Goal: Task Accomplishment & Management: Use online tool/utility

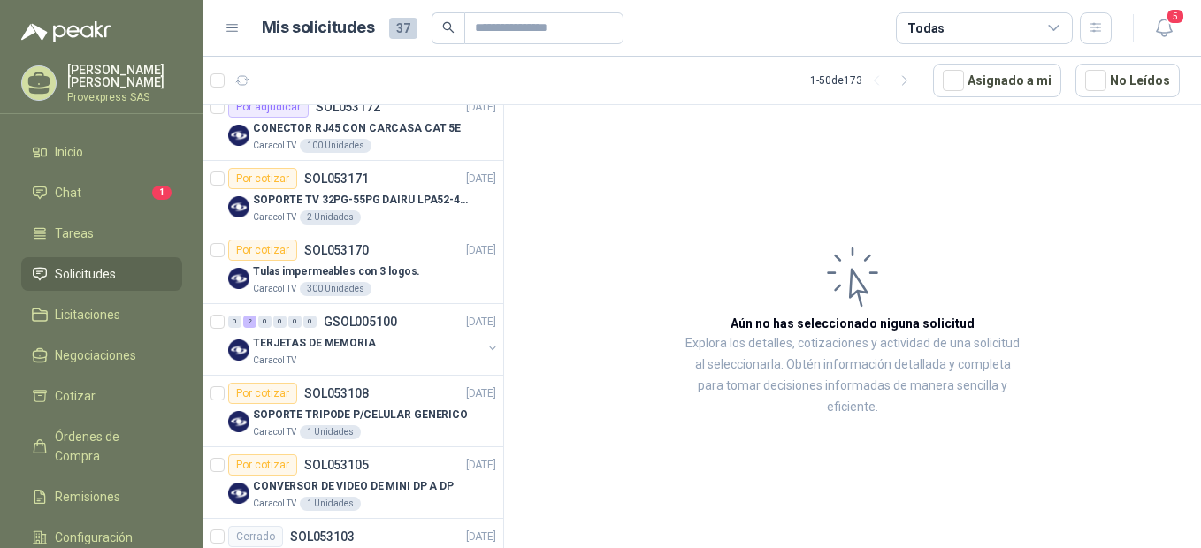
scroll to position [394, 0]
click at [95, 186] on li "Chat 1" at bounding box center [102, 192] width 140 height 19
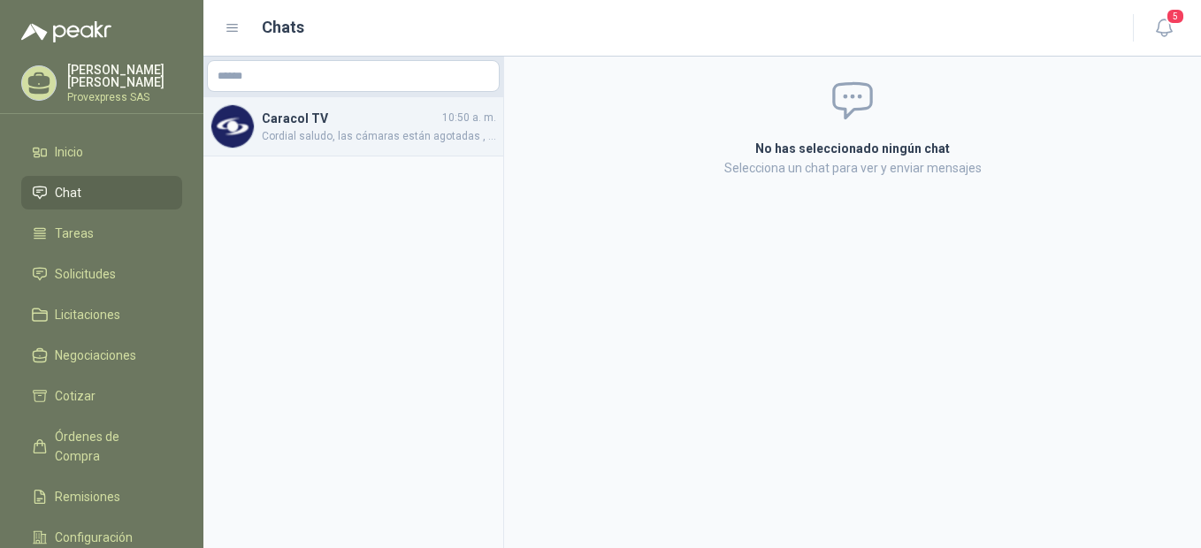
click at [289, 123] on h4 "Caracol TV" at bounding box center [350, 118] width 177 height 19
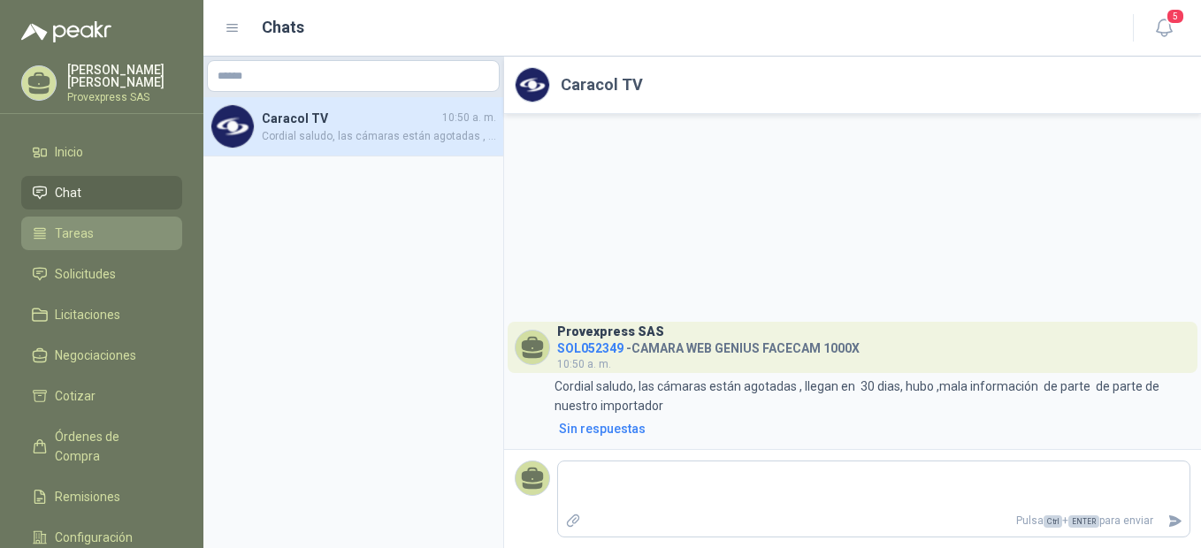
click at [73, 234] on span "Tareas" at bounding box center [74, 233] width 39 height 19
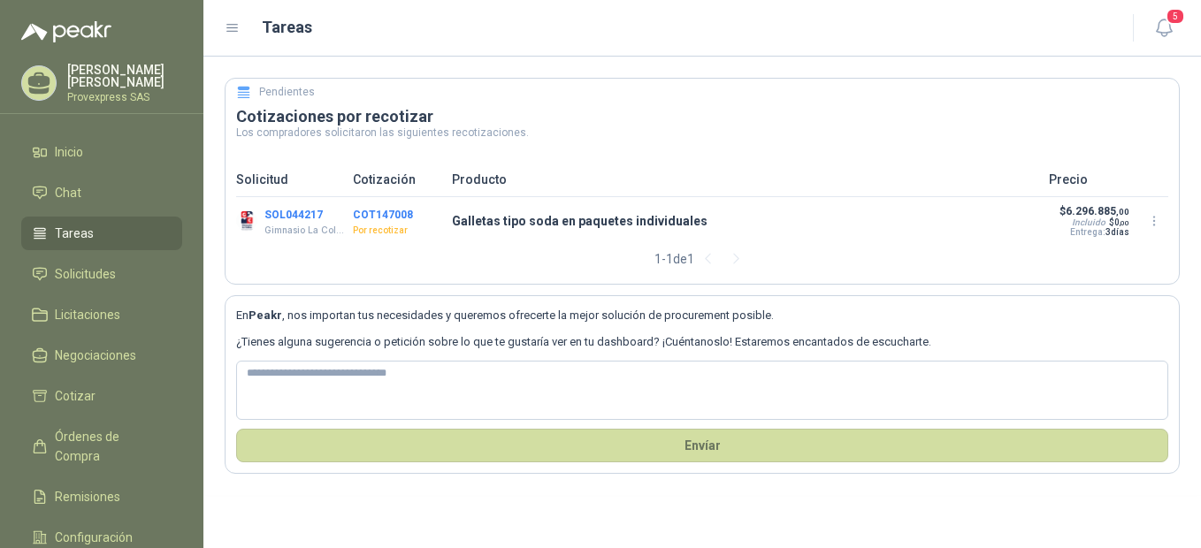
click at [386, 213] on button "COT147008" at bounding box center [383, 215] width 60 height 12
click at [87, 269] on span "Solicitudes" at bounding box center [85, 273] width 61 height 19
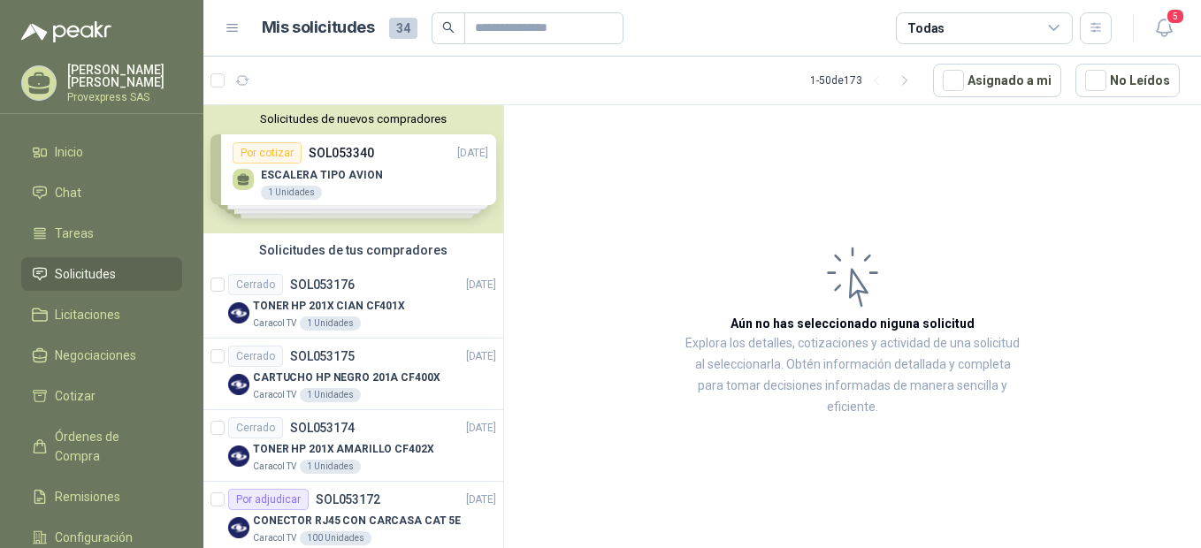
scroll to position [394, 0]
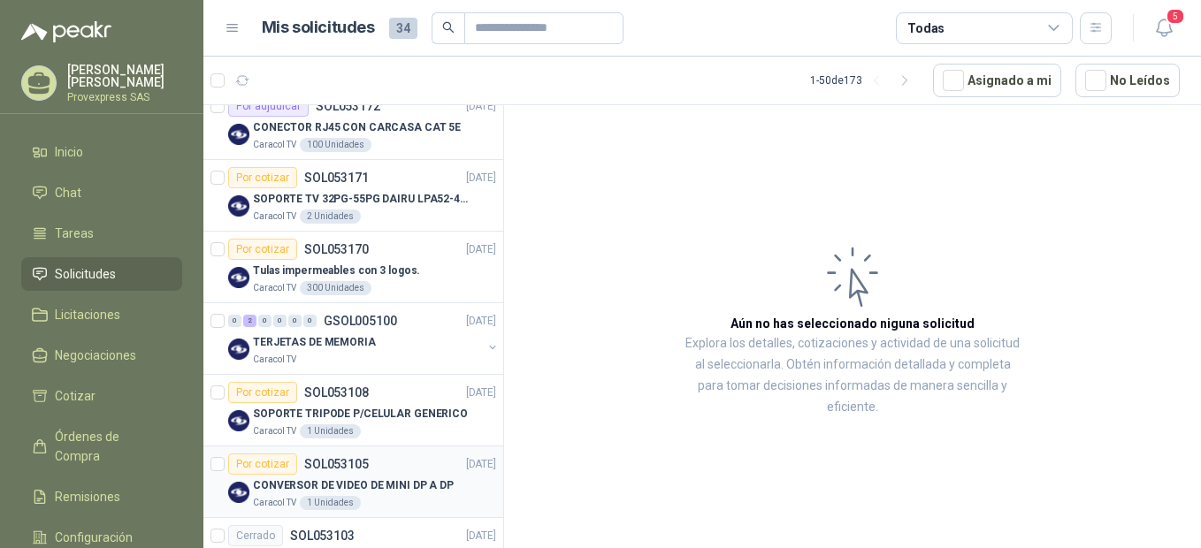
click at [262, 465] on div "Por cotizar" at bounding box center [262, 464] width 69 height 21
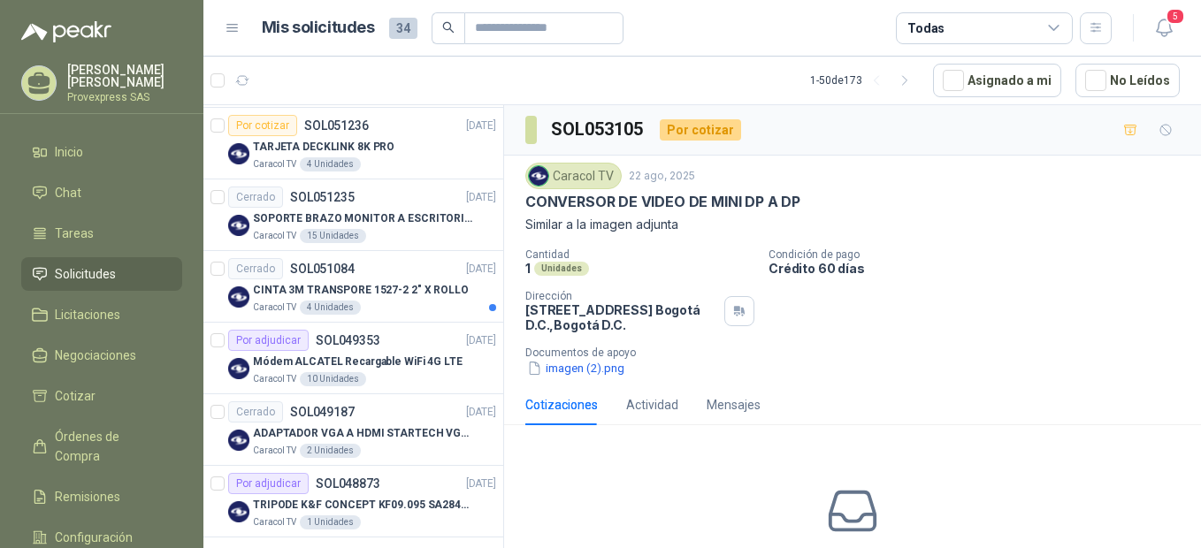
scroll to position [3145, 0]
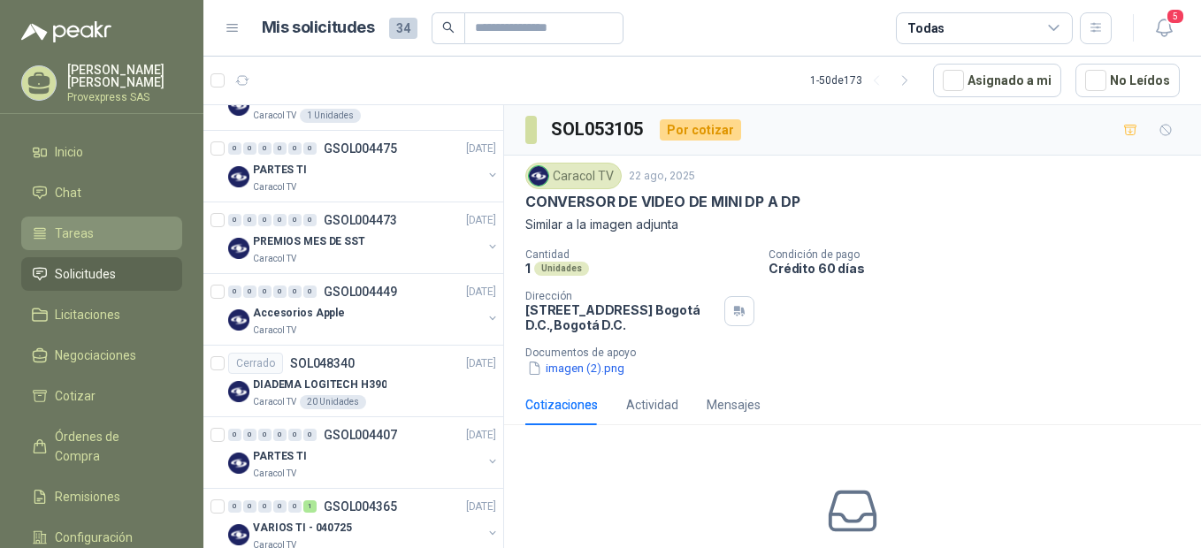
click at [65, 226] on span "Tareas" at bounding box center [74, 233] width 39 height 19
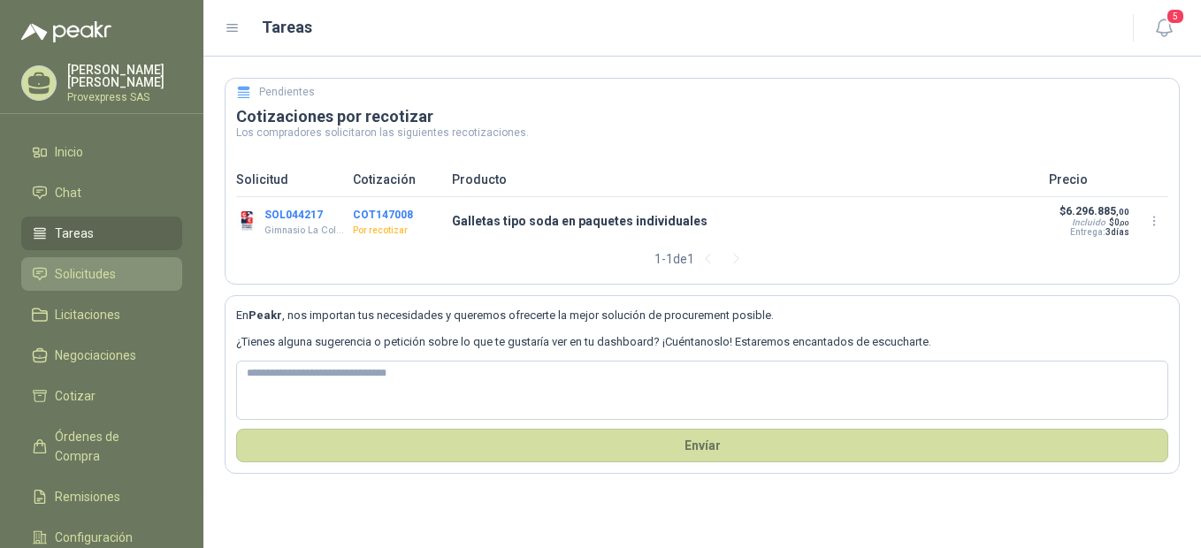
click at [72, 264] on span "Solicitudes" at bounding box center [85, 273] width 61 height 19
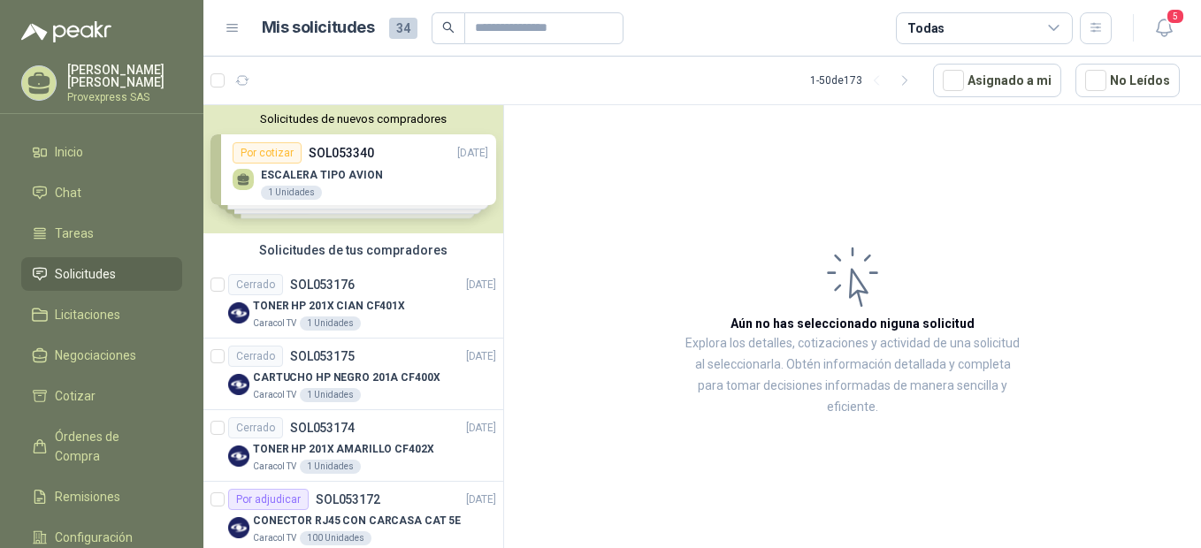
scroll to position [394, 0]
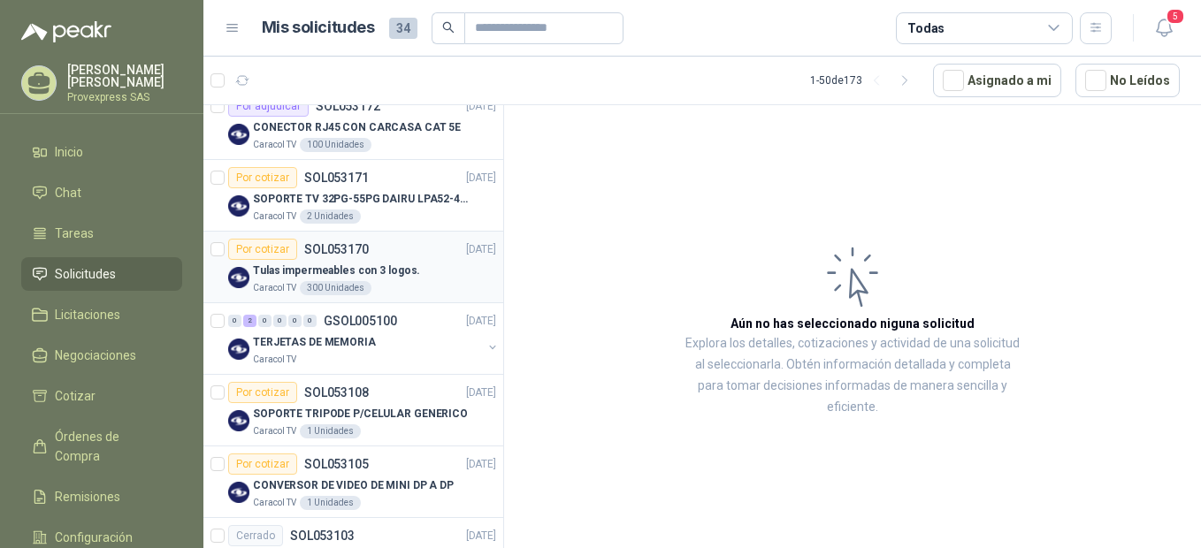
click at [254, 253] on div "Por cotizar" at bounding box center [262, 249] width 69 height 21
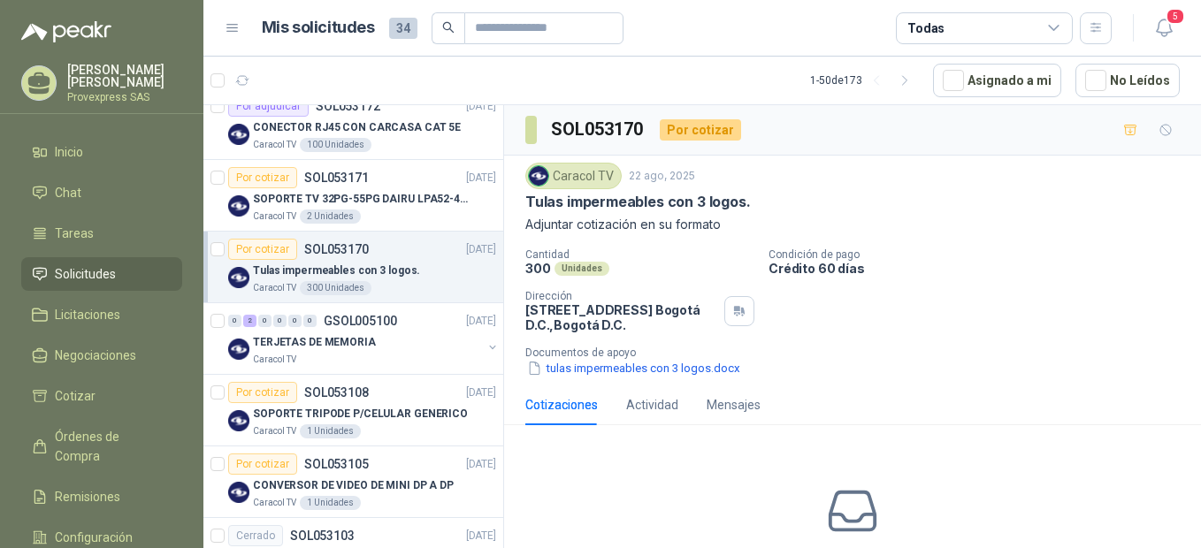
scroll to position [786, 0]
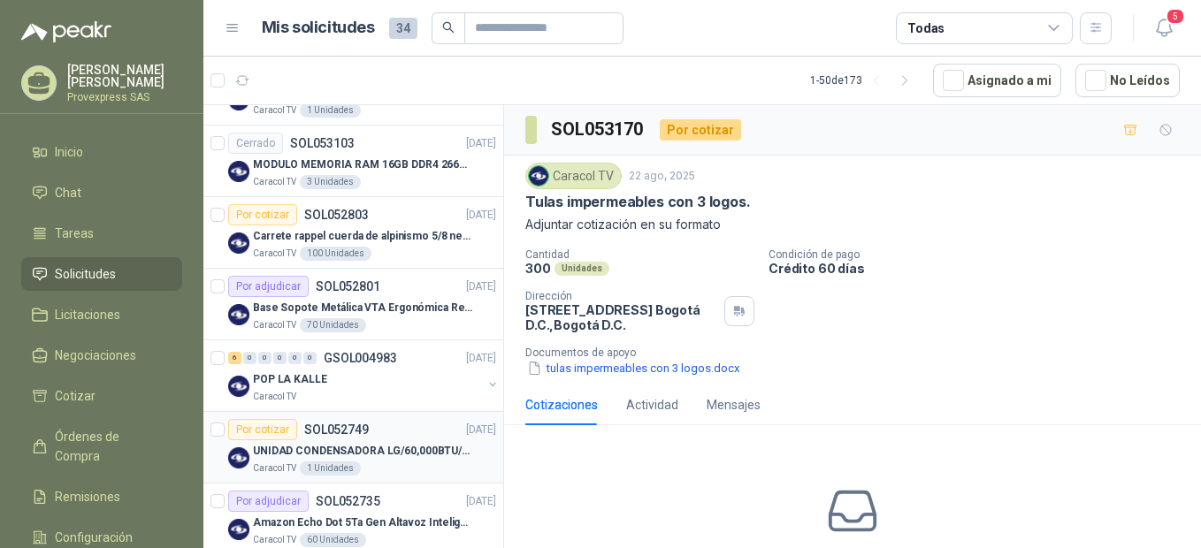
click at [274, 432] on div "Por cotizar" at bounding box center [262, 429] width 69 height 21
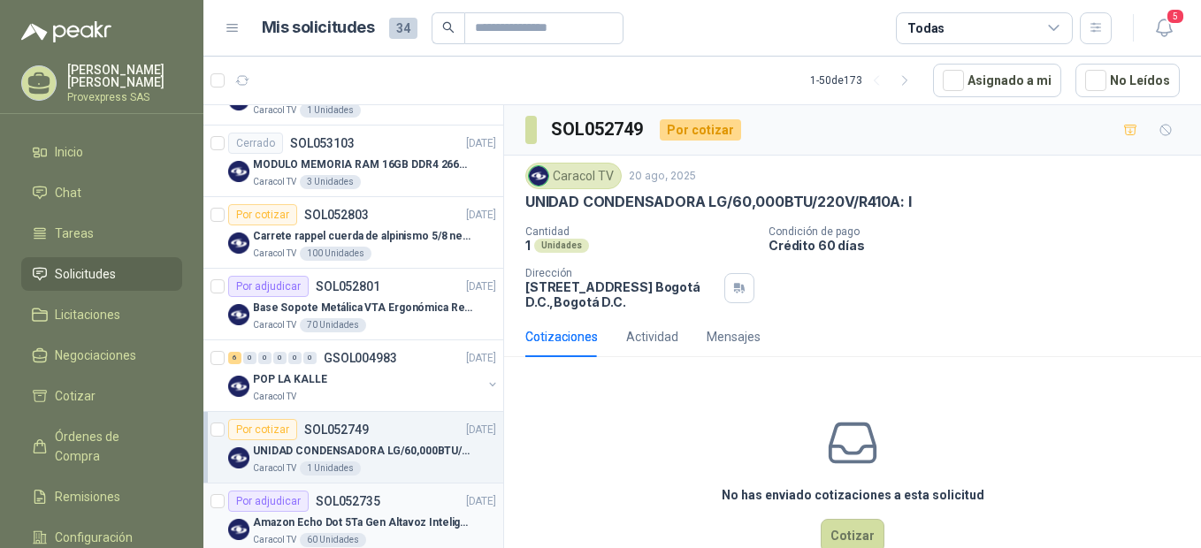
click at [251, 502] on div "Por adjudicar" at bounding box center [268, 501] width 80 height 21
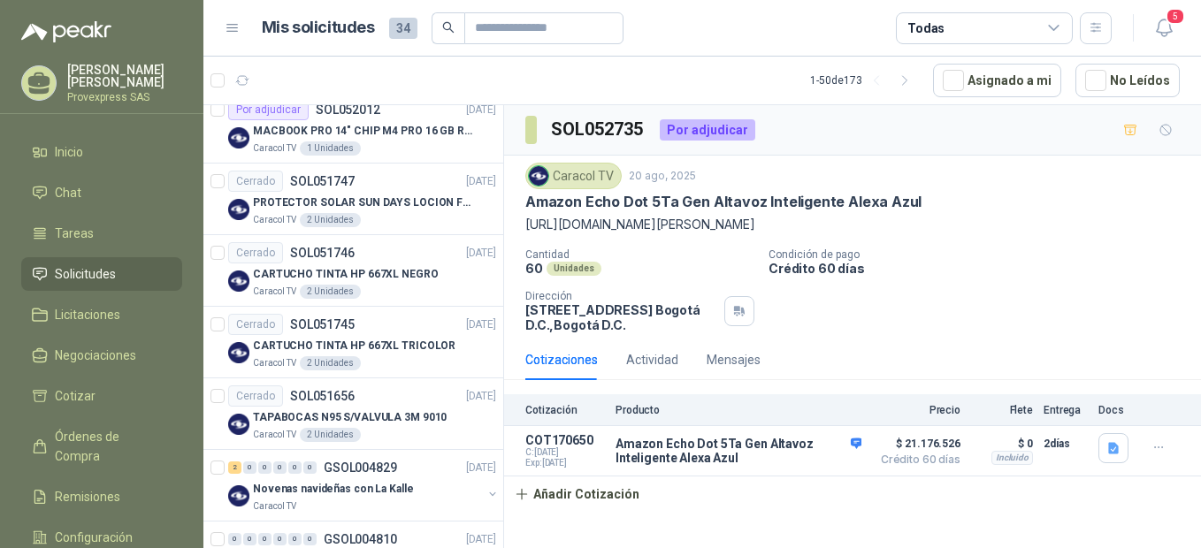
scroll to position [2359, 0]
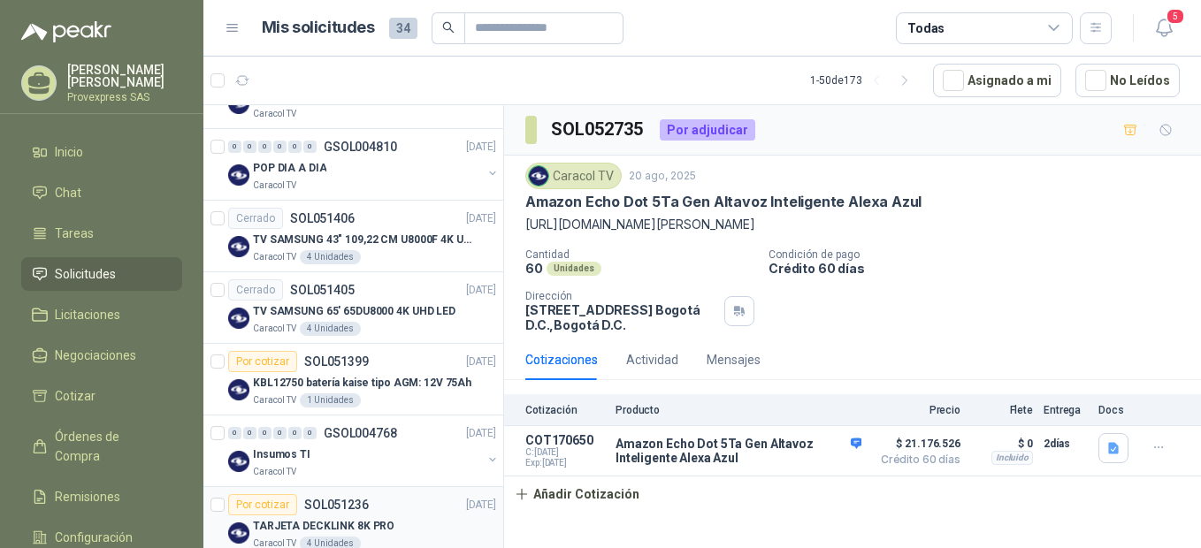
click at [271, 503] on div "Por cotizar" at bounding box center [262, 504] width 69 height 21
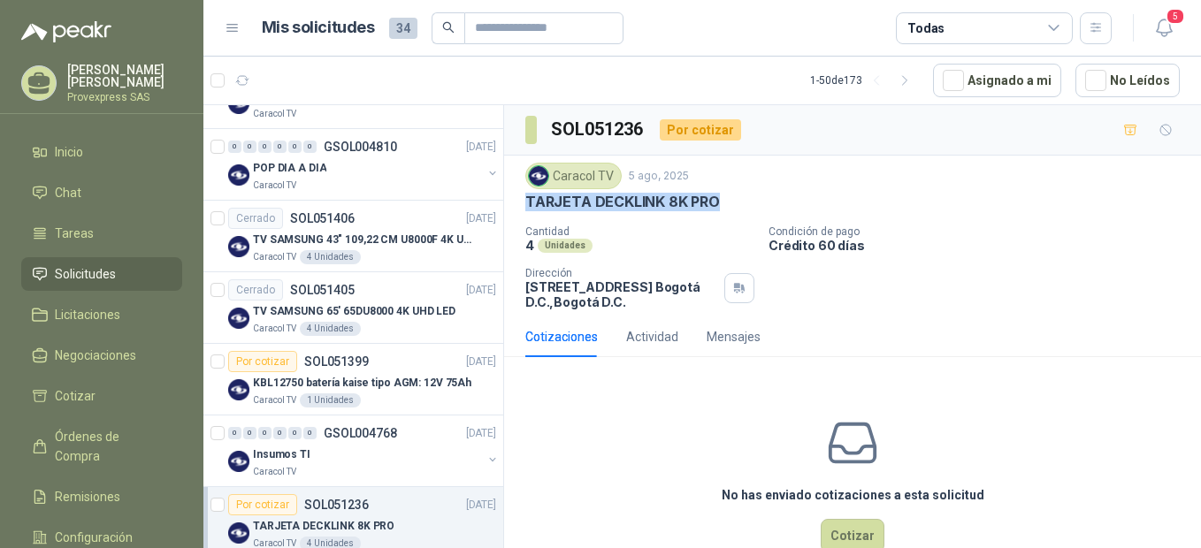
drag, startPoint x: 734, startPoint y: 200, endPoint x: 519, endPoint y: 218, distance: 215.7
click at [519, 218] on div "Caracol TV [DATE] TARJETA DECKLINK 8K PRO Cantidad 4 Unidades Condición de pago…" at bounding box center [852, 236] width 697 height 161
drag, startPoint x: 519, startPoint y: 218, endPoint x: 576, endPoint y: 194, distance: 61.4
copy p "TARJETA DECKLINK 8K PRO"
